Goal: Entertainment & Leisure: Consume media (video, audio)

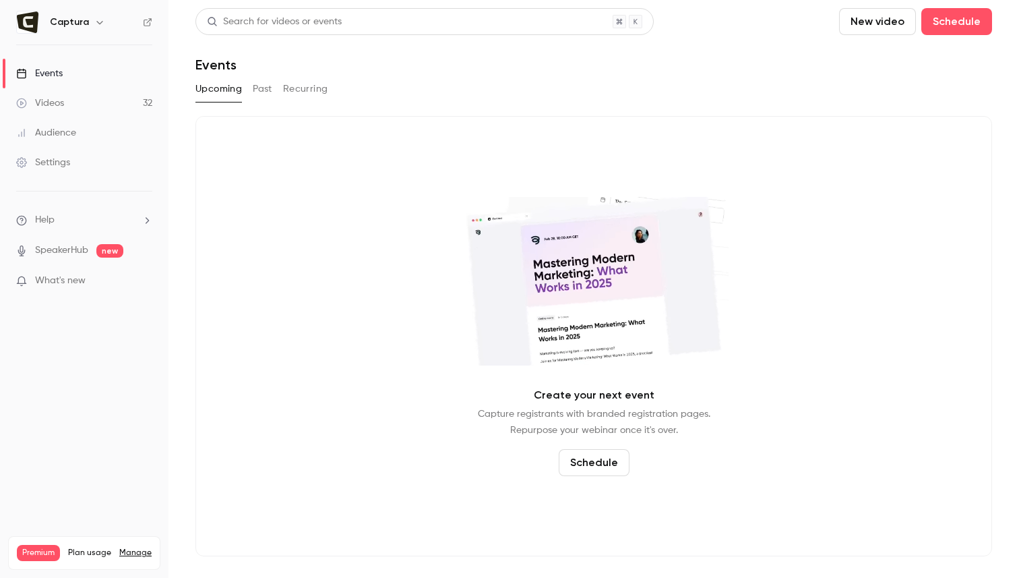
click at [100, 107] on link "Videos 32" at bounding box center [84, 103] width 169 height 30
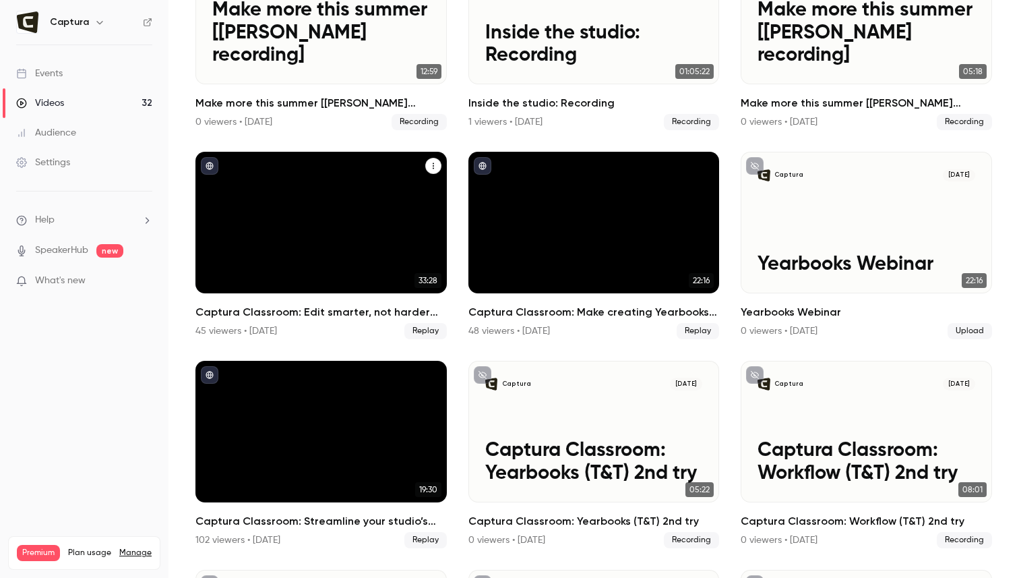
scroll to position [1431, 0]
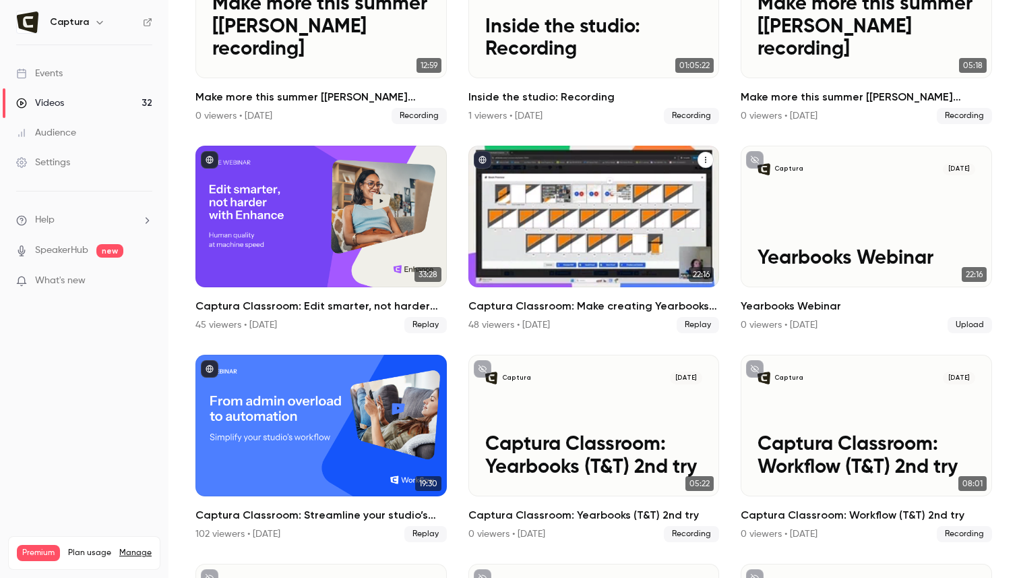
click at [599, 305] on h2 "Captura Classroom: Make creating Yearbooks simple." at bounding box center [594, 306] width 251 height 16
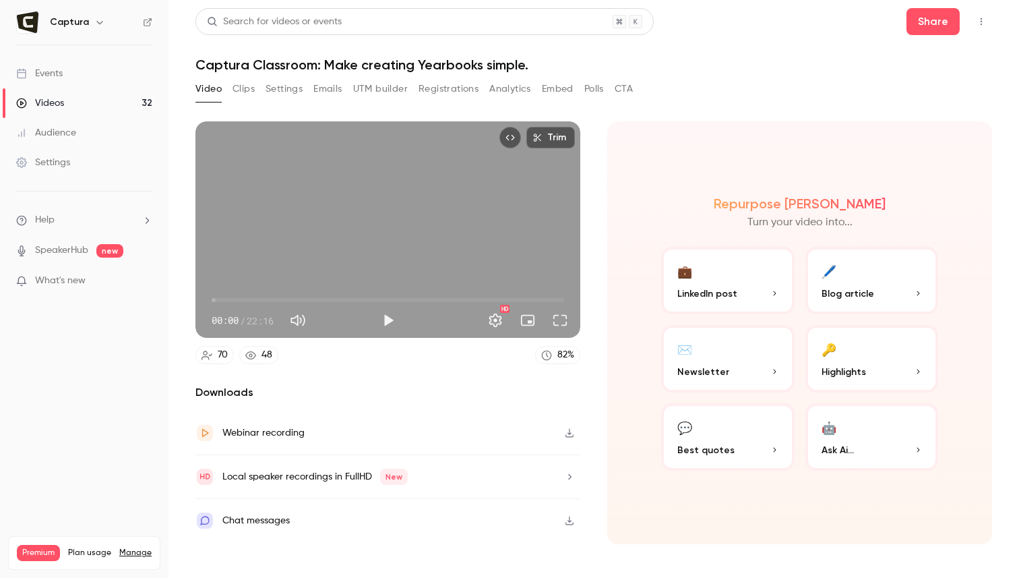
click at [248, 92] on button "Clips" at bounding box center [244, 89] width 22 height 22
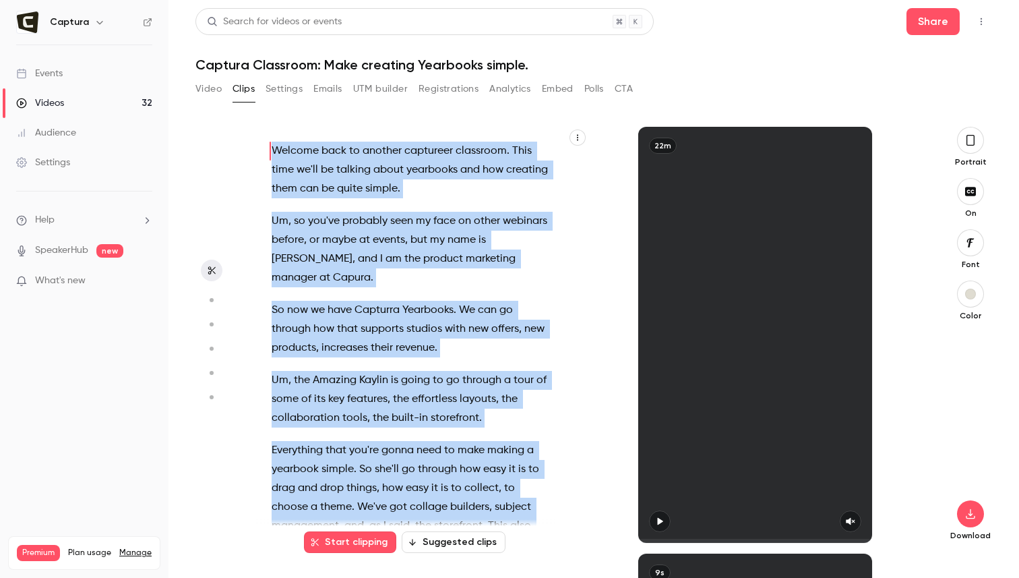
drag, startPoint x: 537, startPoint y: 491, endPoint x: 333, endPoint y: 97, distance: 443.2
click at [332, 97] on section "Video Clips Settings Emails UTM builder Registrations Analytics Embed Polls CTA…" at bounding box center [594, 328] width 797 height 500
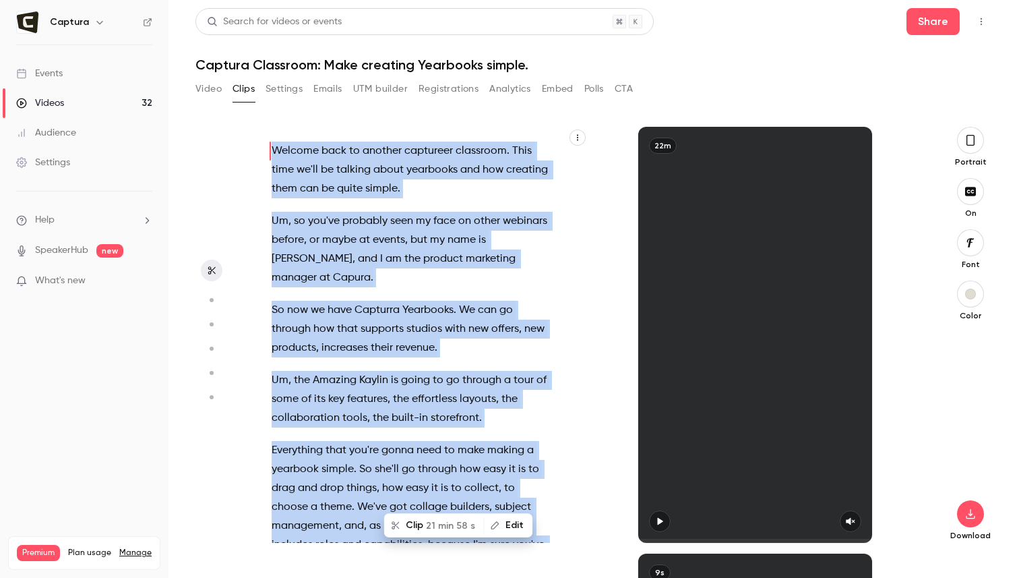
copy div "Welcome back to another captureer classroom . This time we'll be talking about …"
